Goal: Task Accomplishment & Management: Complete application form

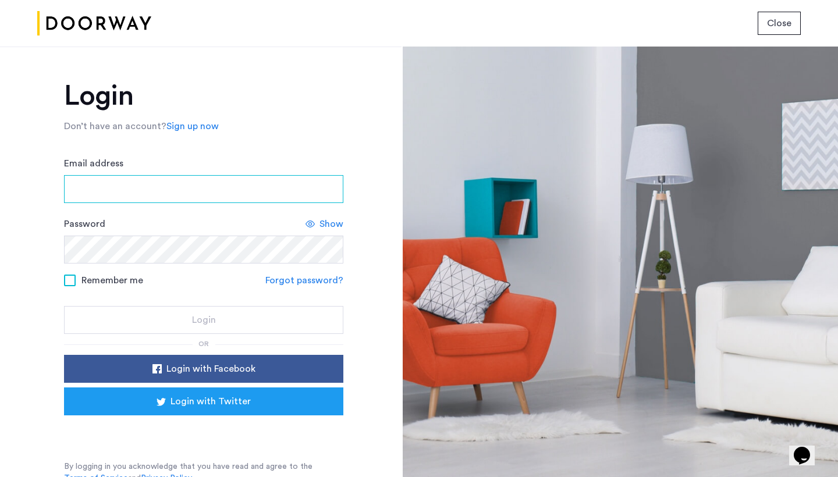
type input "**********"
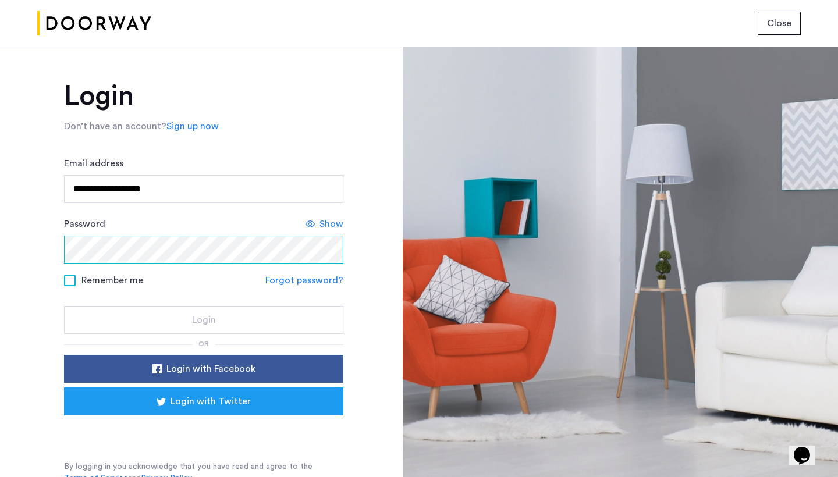
click at [202, 321] on button "Login" at bounding box center [203, 320] width 279 height 28
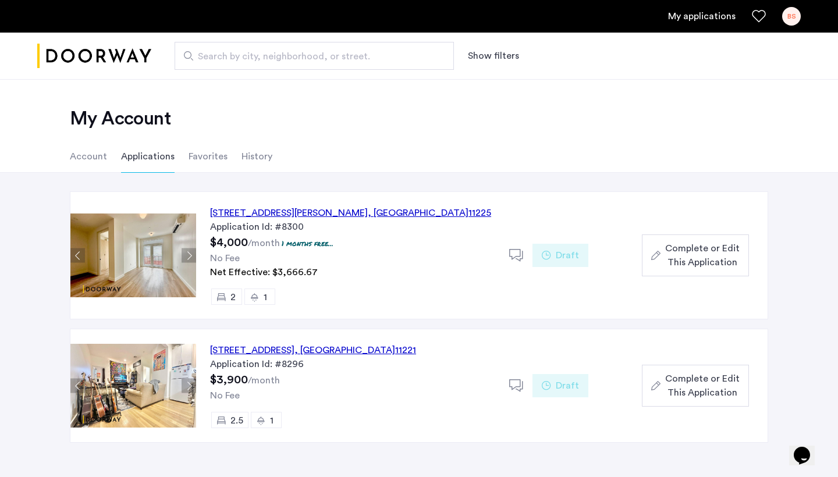
click at [677, 253] on span "Complete or Edit This Application" at bounding box center [702, 256] width 75 height 28
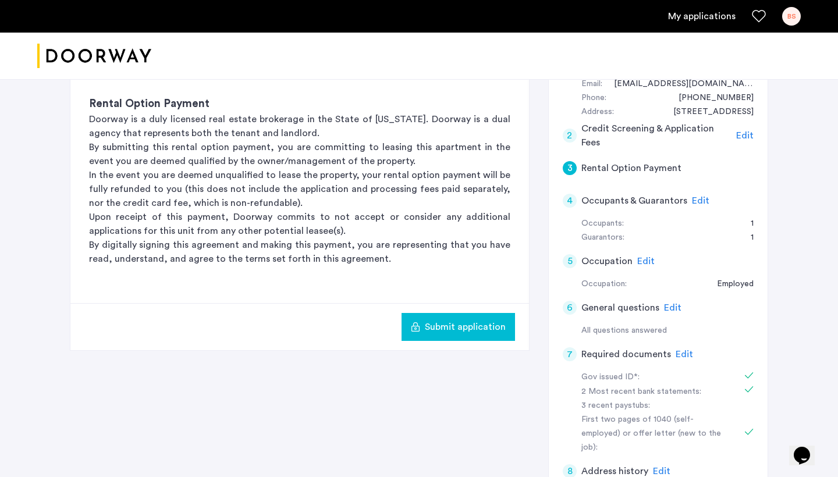
scroll to position [243, 0]
click at [702, 196] on span "Edit" at bounding box center [700, 200] width 17 height 9
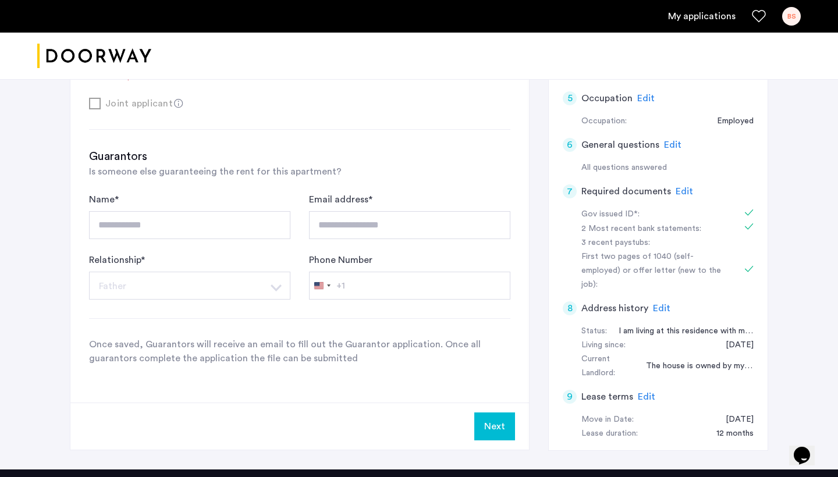
scroll to position [405, 0]
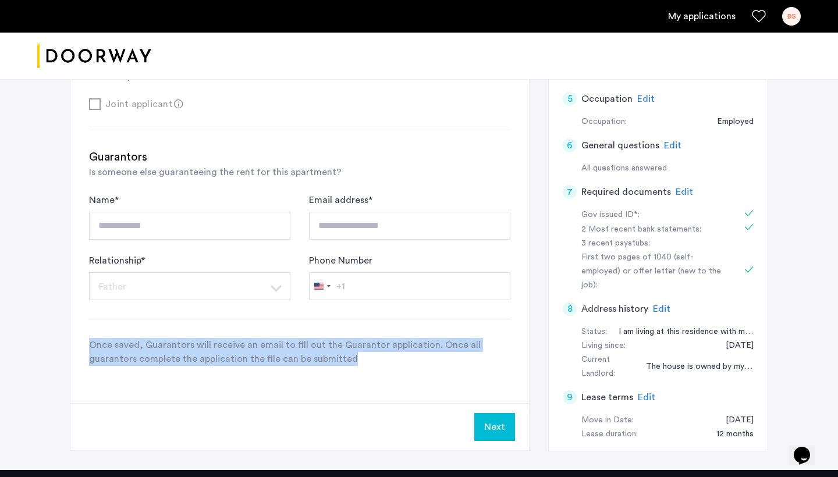
drag, startPoint x: 90, startPoint y: 346, endPoint x: 348, endPoint y: 376, distance: 259.6
click at [348, 376] on div "**********" at bounding box center [299, 131] width 459 height 544
copy p "Once saved, Guarantors will receive an email to fill out the Guarantor applicat…"
click at [348, 376] on div "**********" at bounding box center [299, 131] width 459 height 544
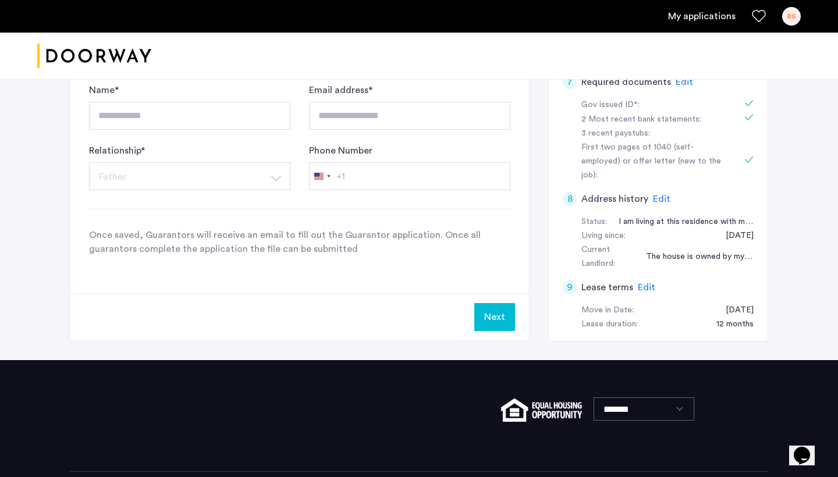
scroll to position [529, 0]
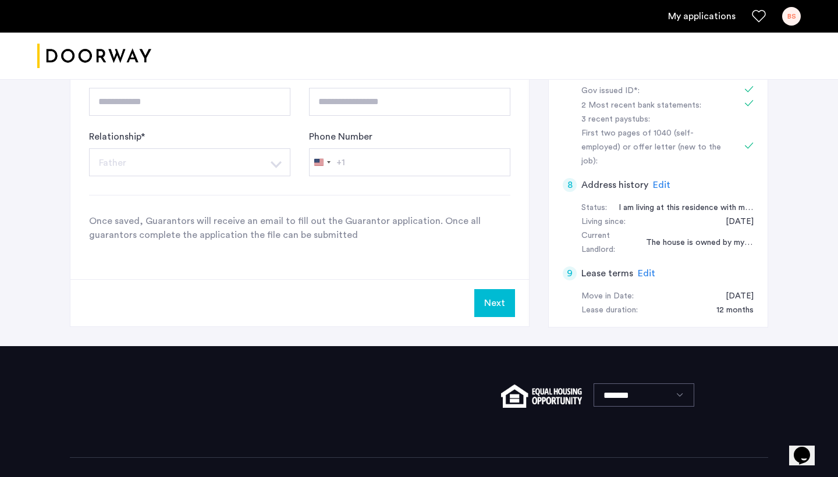
click at [640, 269] on span "Edit" at bounding box center [646, 273] width 17 height 9
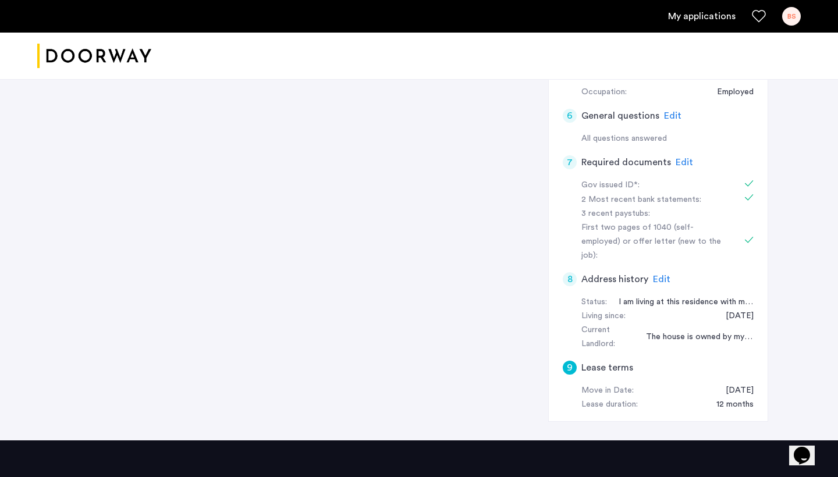
scroll to position [435, 0]
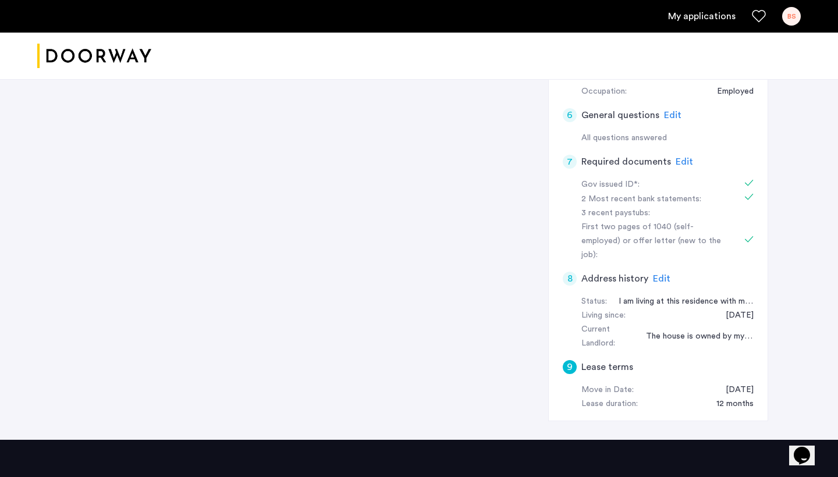
click at [569, 360] on div "9" at bounding box center [570, 367] width 14 height 14
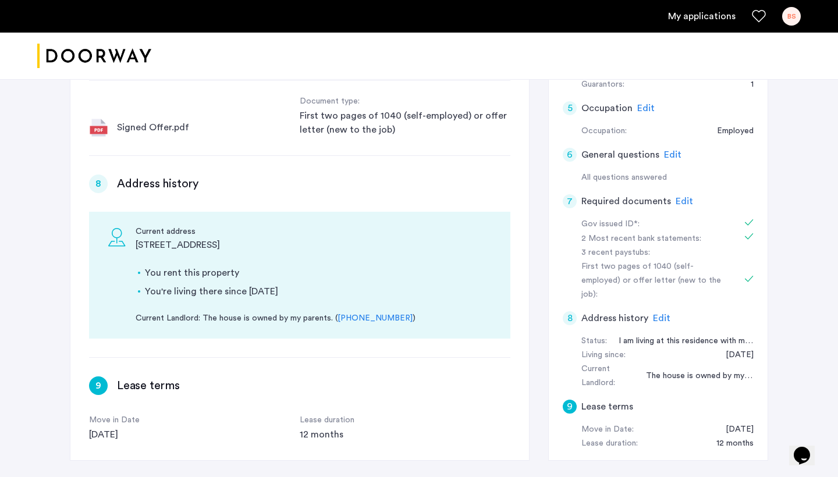
scroll to position [423, 0]
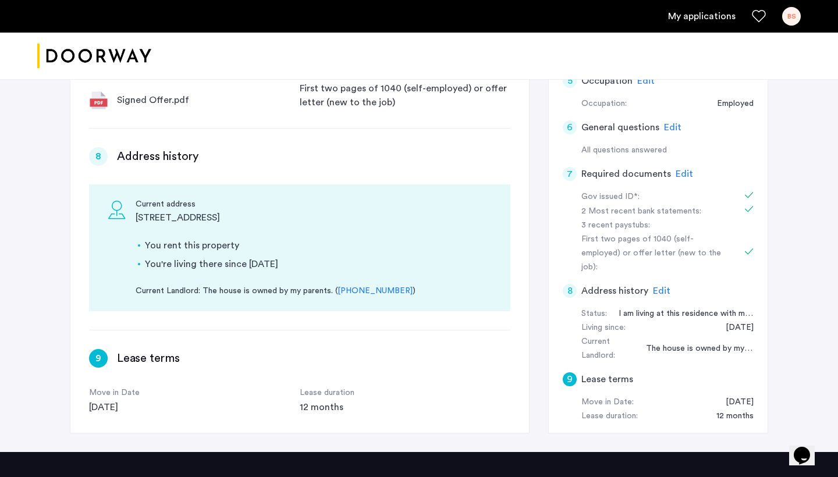
click at [155, 350] on h3 "Lease terms" at bounding box center [148, 358] width 63 height 16
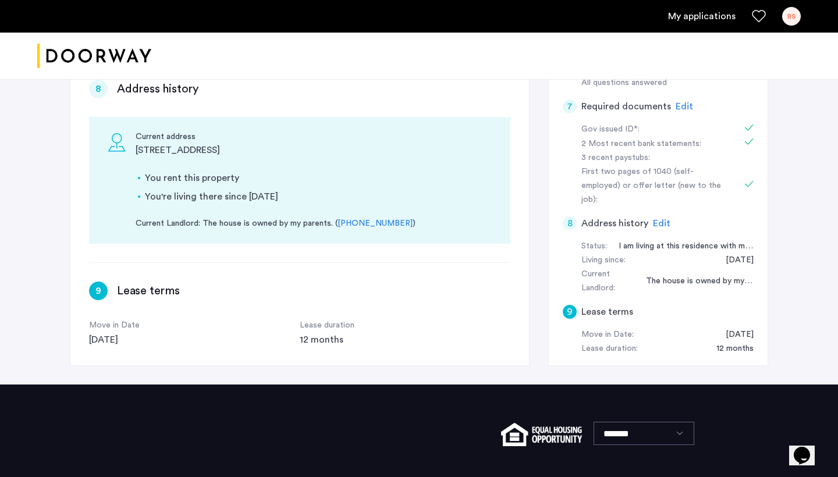
scroll to position [1316, 0]
click at [600, 305] on h5 "Lease terms" at bounding box center [608, 312] width 52 height 14
click at [572, 305] on div "9" at bounding box center [570, 312] width 14 height 14
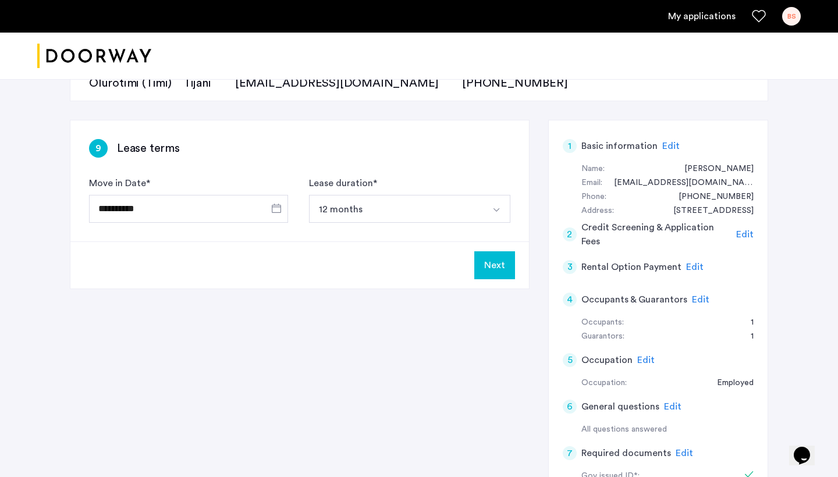
scroll to position [138, 0]
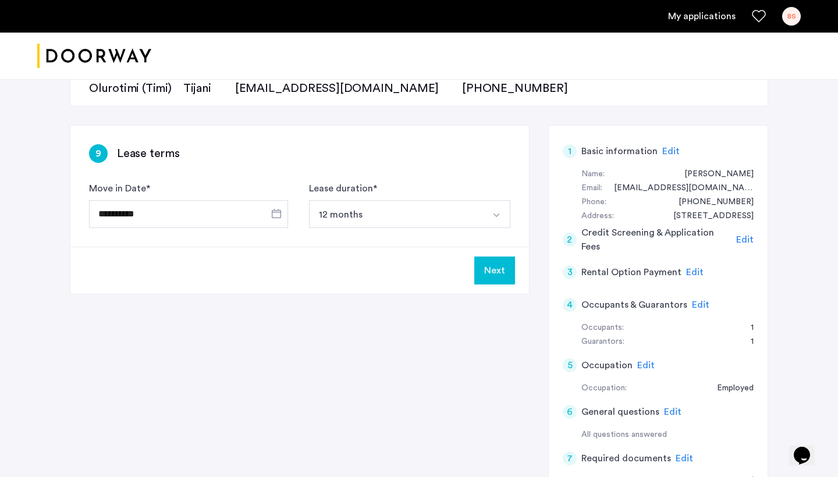
click at [496, 276] on button "Next" at bounding box center [495, 271] width 41 height 28
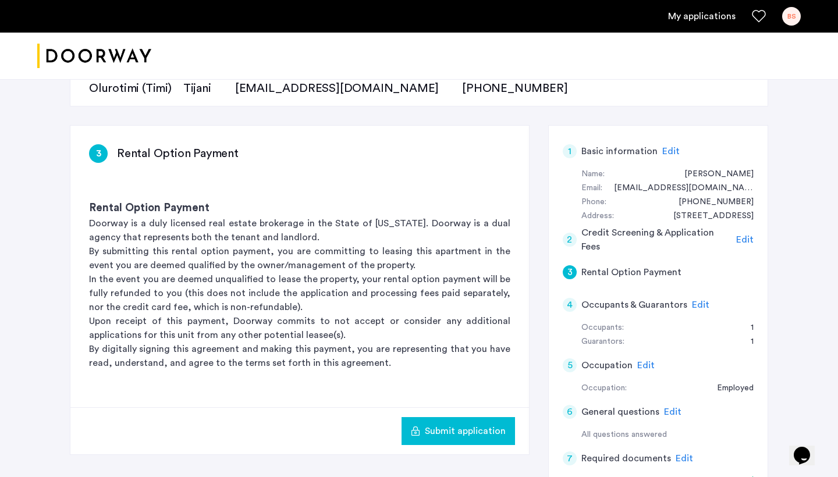
scroll to position [0, 0]
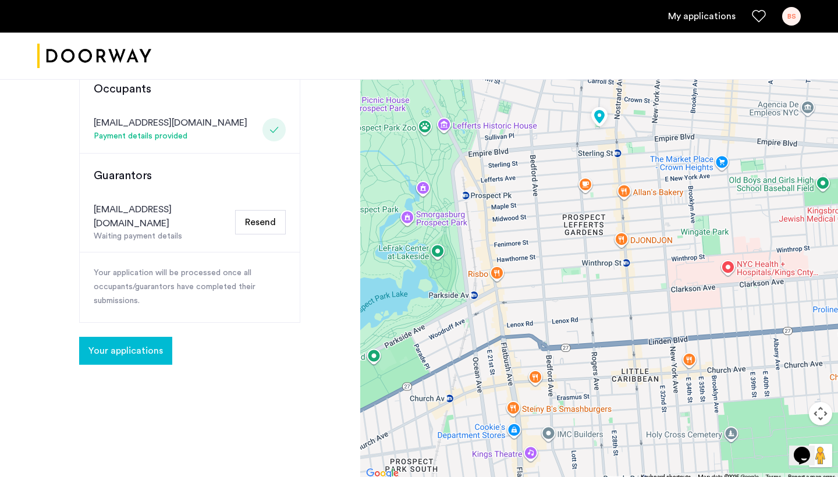
scroll to position [298, 0]
click at [136, 343] on span "Your applications" at bounding box center [125, 350] width 75 height 14
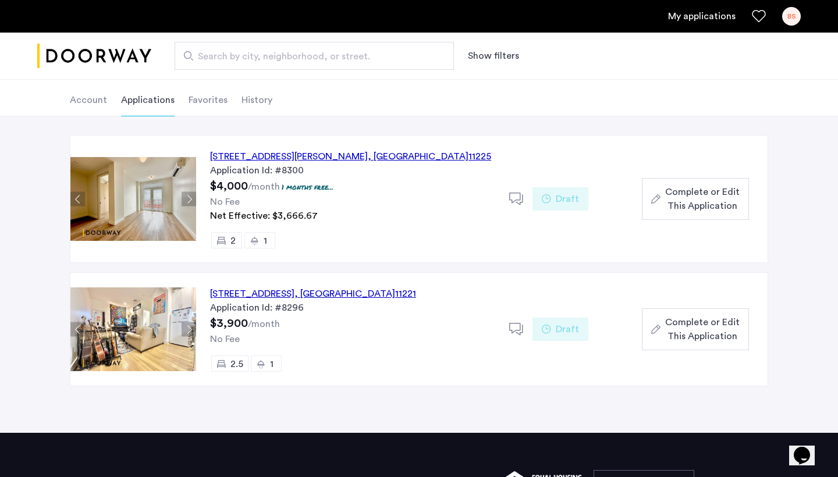
scroll to position [62, 0]
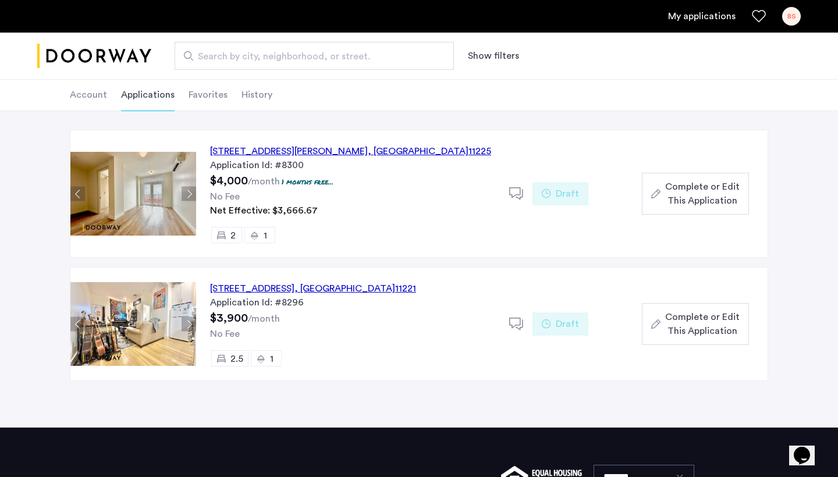
click at [699, 197] on span "Complete or Edit This Application" at bounding box center [702, 194] width 75 height 28
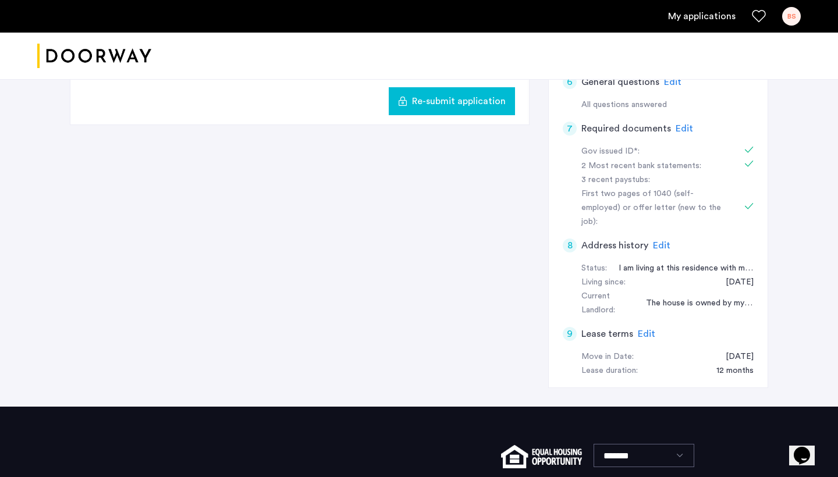
scroll to position [468, 0]
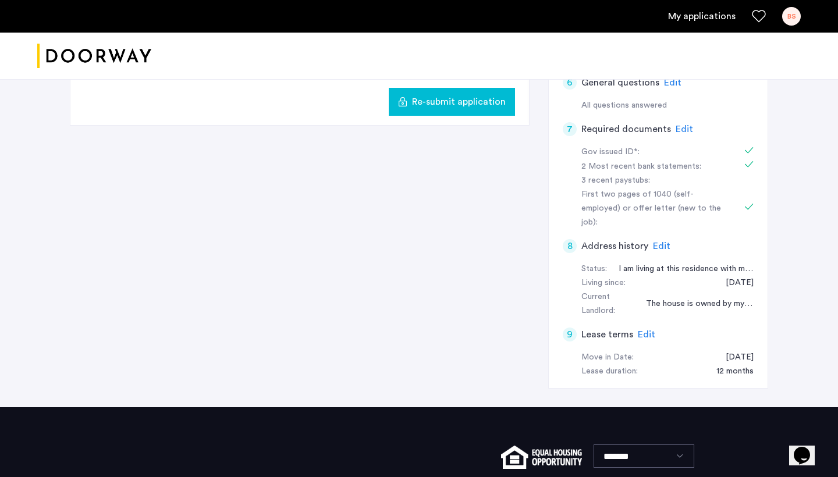
click at [647, 330] on span "Edit" at bounding box center [646, 334] width 17 height 9
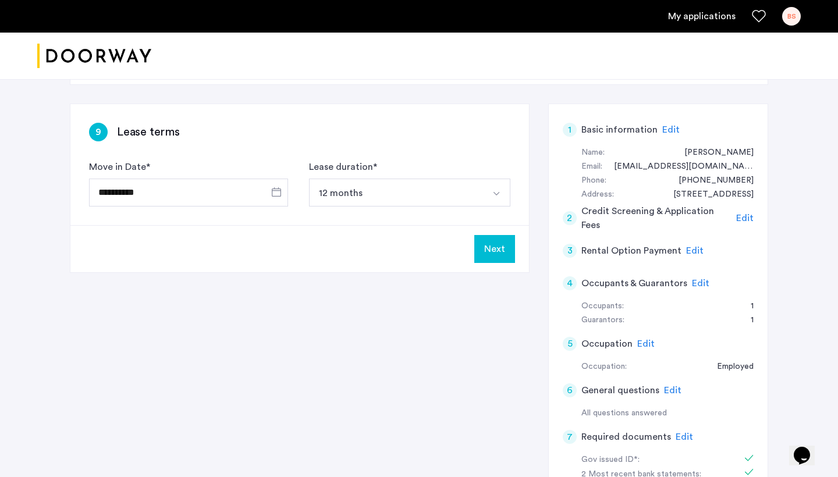
scroll to position [161, 0]
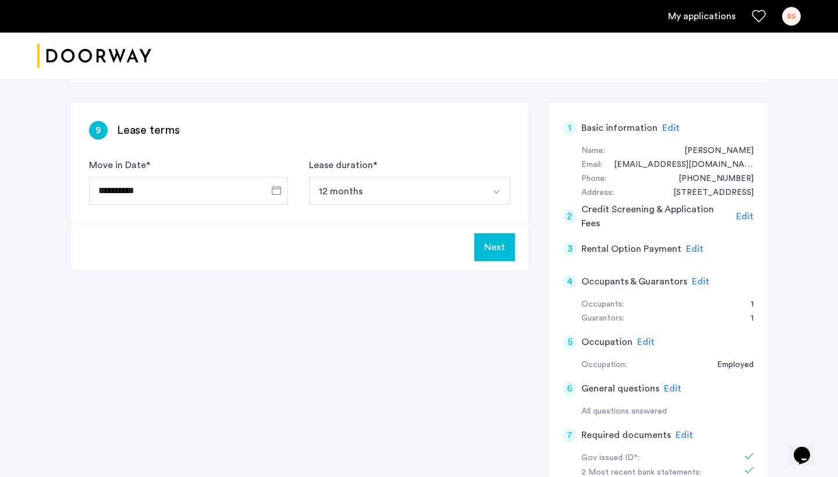
click at [498, 243] on button "Next" at bounding box center [495, 247] width 41 height 28
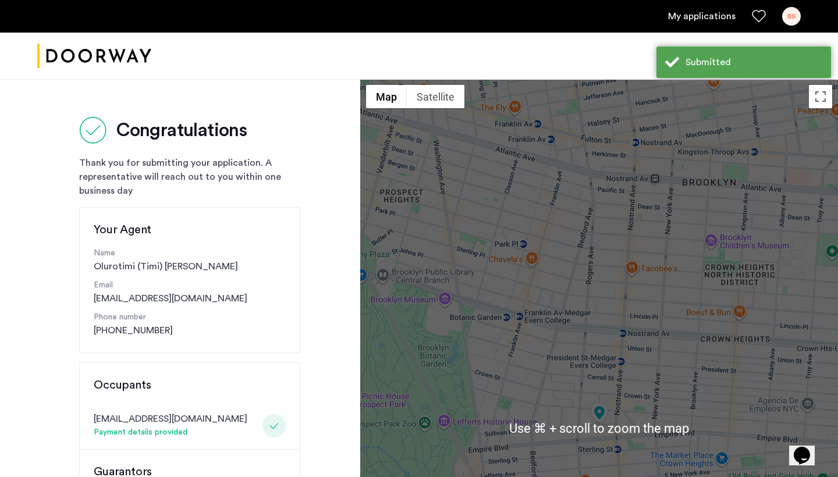
scroll to position [-1, 0]
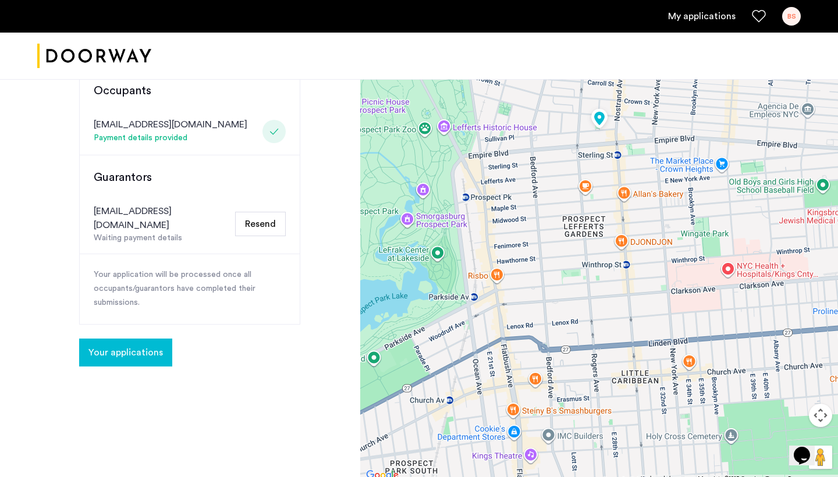
click at [150, 346] on span "Your applications" at bounding box center [125, 353] width 75 height 14
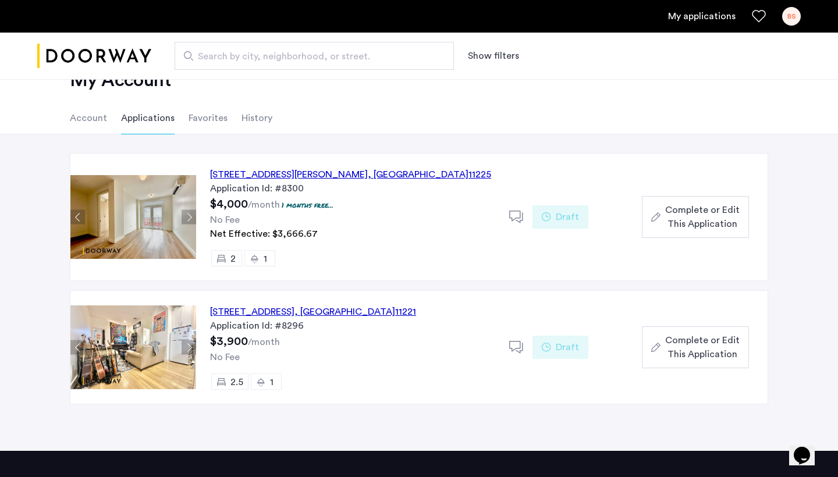
click at [682, 230] on span "Complete or Edit This Application" at bounding box center [702, 217] width 75 height 28
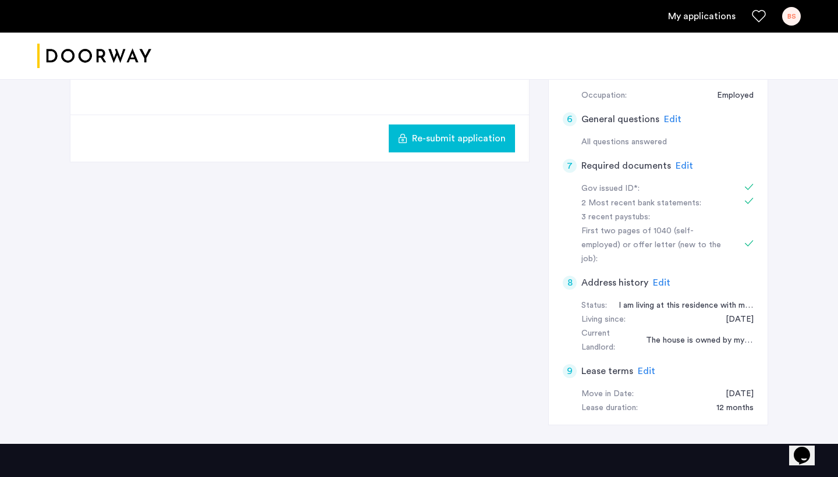
click at [643, 367] on span "Edit" at bounding box center [646, 371] width 17 height 9
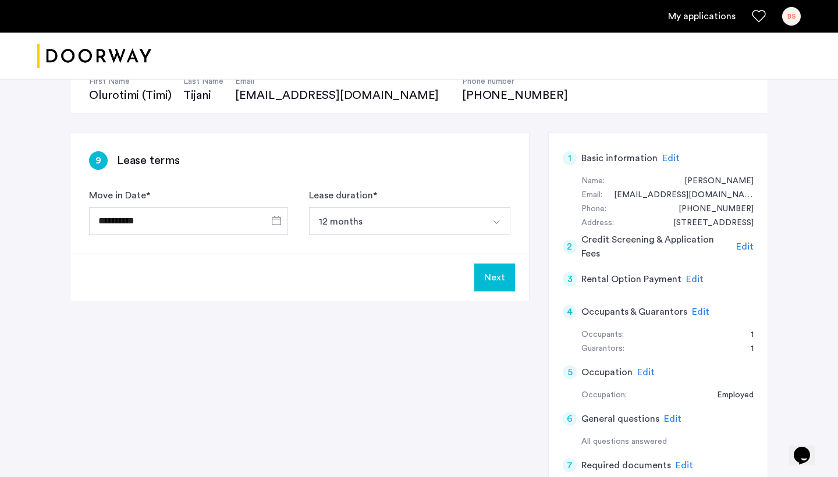
scroll to position [132, 0]
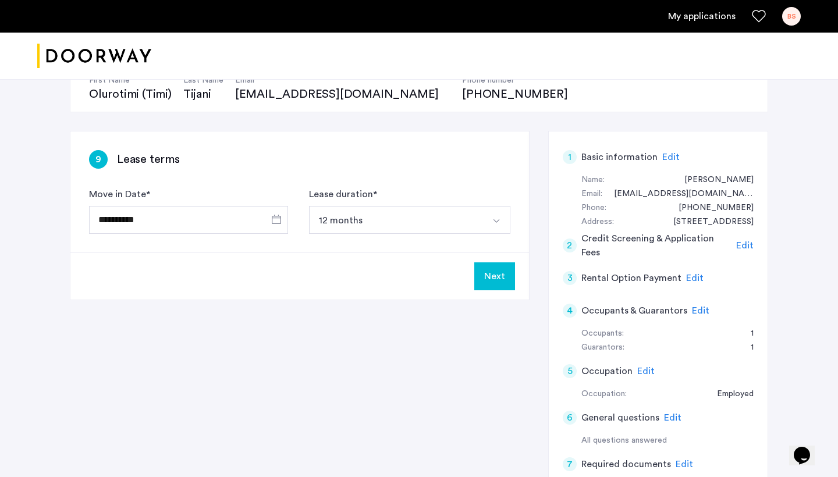
click at [497, 279] on button "Next" at bounding box center [495, 277] width 41 height 28
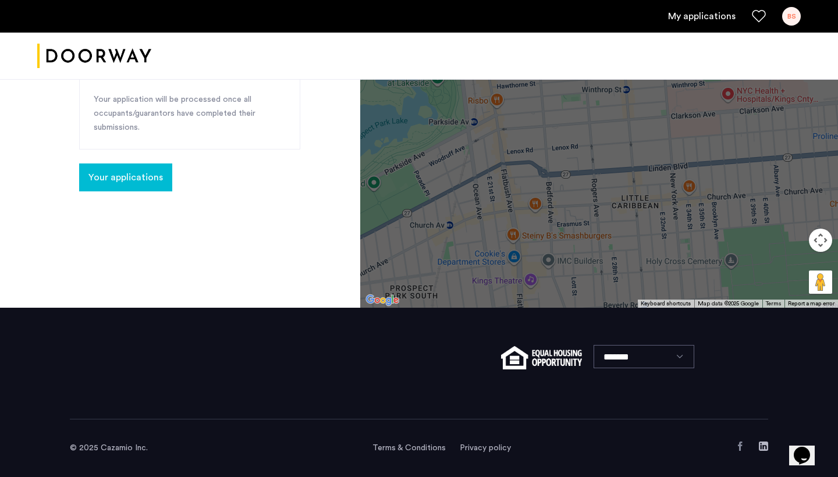
click at [162, 164] on button "Your applications" at bounding box center [125, 178] width 93 height 28
